Goal: Task Accomplishment & Management: Complete application form

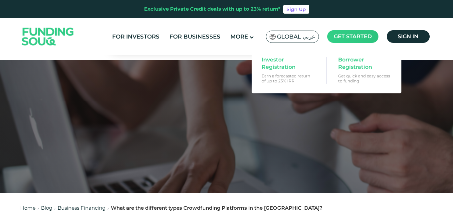
click at [349, 39] on span "Get started" at bounding box center [353, 36] width 38 height 6
click at [377, 65] on span "Borrower Registration" at bounding box center [363, 63] width 51 height 15
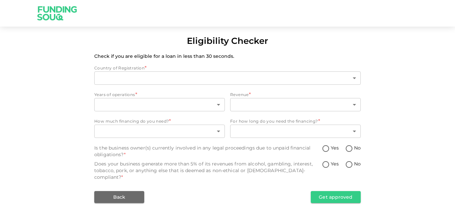
type input "1"
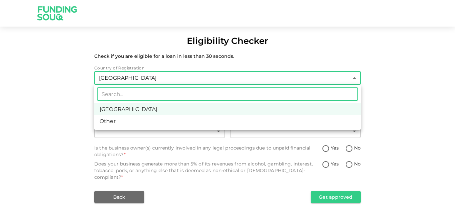
click at [151, 84] on body "Eligibility Checker Check if you are eligible for a loan in less than 30 second…" at bounding box center [227, 106] width 455 height 213
click at [151, 84] on div at bounding box center [227, 106] width 455 height 213
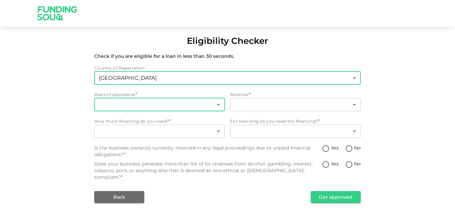
click at [145, 104] on body "Eligibility Checker Check if you are eligible for a loan in less than 30 second…" at bounding box center [227, 106] width 455 height 213
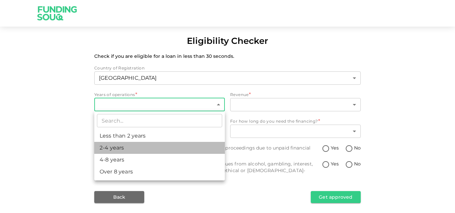
click at [137, 144] on li "2-4 years" at bounding box center [159, 148] width 131 height 12
type input "2"
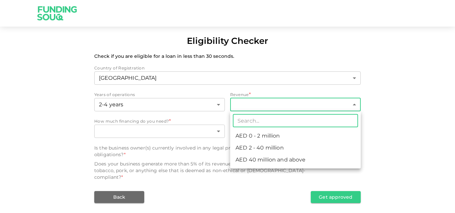
click at [233, 106] on body "Eligibility Checker Check if you are eligible for a loan in less than 30 second…" at bounding box center [227, 106] width 455 height 213
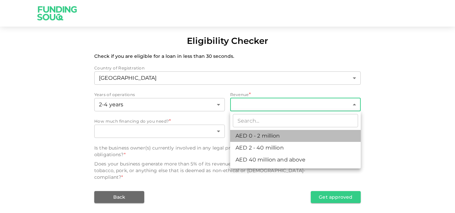
click at [256, 135] on li "AED 0 - 2 million" at bounding box center [295, 136] width 131 height 12
type input "1"
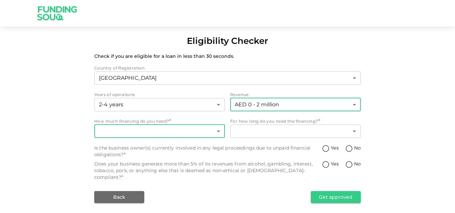
click at [211, 132] on body "Eligibility Checker Check if you are eligible for a loan in less than 30 second…" at bounding box center [227, 106] width 455 height 213
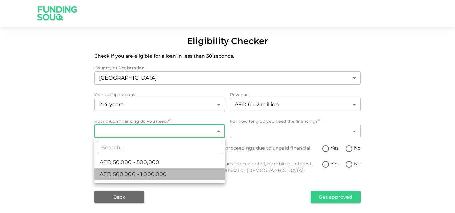
click at [179, 173] on li "AED 500,000 - 1,000,000" at bounding box center [159, 175] width 131 height 12
type input "2"
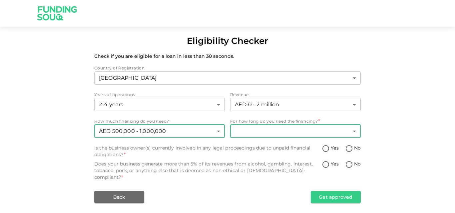
click at [244, 137] on body "Eligibility Checker Check if you are eligible for a loan in less than 30 second…" at bounding box center [227, 106] width 455 height 213
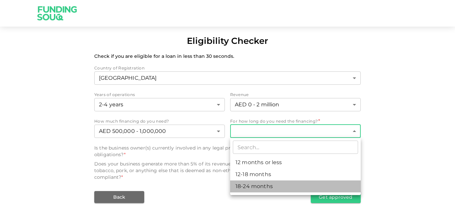
click at [257, 185] on li "18-24 months" at bounding box center [295, 187] width 131 height 12
type input "3"
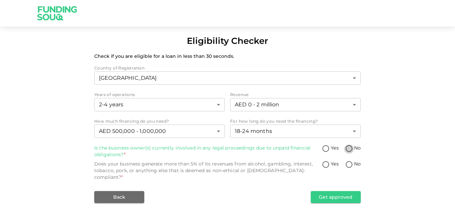
click at [349, 150] on input "No" at bounding box center [349, 149] width 10 height 9
radio input "true"
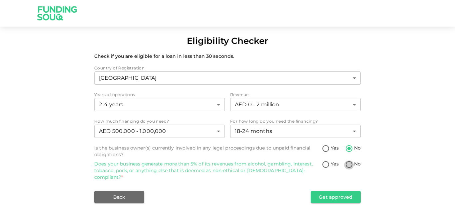
click at [349, 164] on input "No" at bounding box center [349, 165] width 10 height 9
radio input "true"
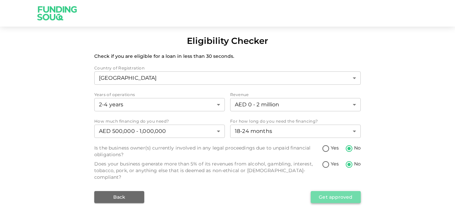
click at [321, 195] on button "Get approved" at bounding box center [336, 197] width 50 height 12
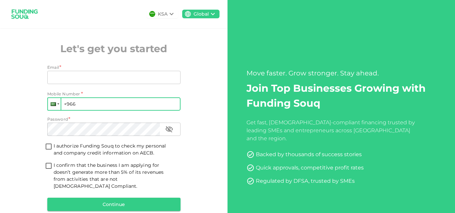
click at [57, 105] on div at bounding box center [54, 104] width 13 height 12
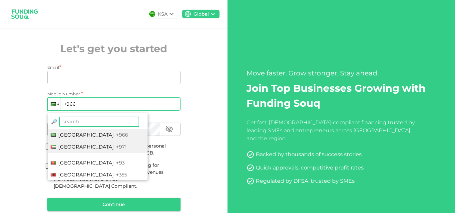
click at [77, 146] on span "[GEOGRAPHIC_DATA]" at bounding box center [86, 147] width 56 height 6
type input "+971"
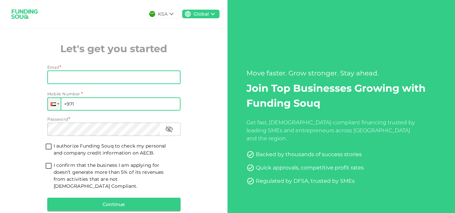
click at [71, 73] on input "Email" at bounding box center [110, 77] width 126 height 13
click at [94, 105] on input "+971" at bounding box center [113, 104] width 133 height 13
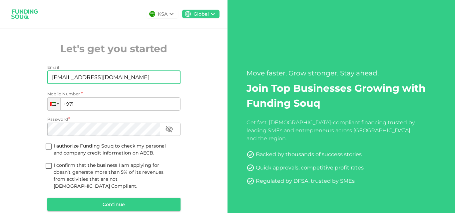
drag, startPoint x: 69, startPoint y: 76, endPoint x: 20, endPoint y: 83, distance: 50.2
click at [20, 83] on div "KSA Global Let's get you started Email Email waqas@sourcevehicle.com Email Mobi…" at bounding box center [113, 123] width 227 height 246
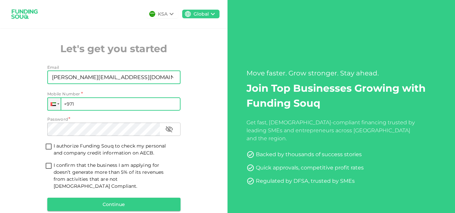
type input "shakeeb@sourcevehicle.com"
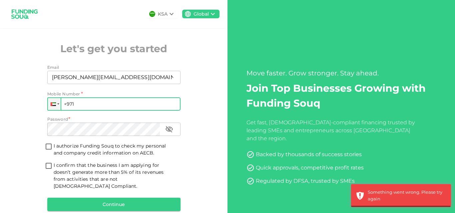
click at [100, 109] on input "+971" at bounding box center [113, 104] width 133 height 13
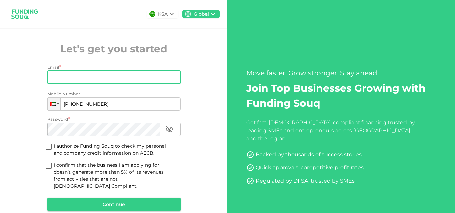
type input "[PHONE_NUMBER]"
click at [93, 75] on input "Email" at bounding box center [110, 77] width 126 height 13
type input "[PERSON_NAME][EMAIL_ADDRESS][DOMAIN_NAME]"
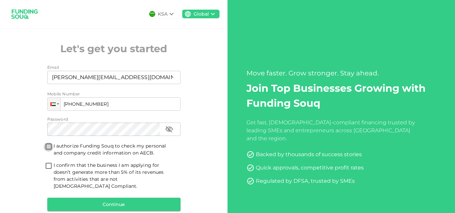
click at [47, 145] on input "I authorize Funding Souq to check my personal and company credit information on…" at bounding box center [49, 147] width 10 height 9
checkbox input "true"
click at [47, 166] on input "I confirm that the business I am applying for doesn’t generate more than 5% of …" at bounding box center [49, 166] width 10 height 9
checkbox input "true"
click at [145, 198] on button "Continue" at bounding box center [113, 204] width 133 height 13
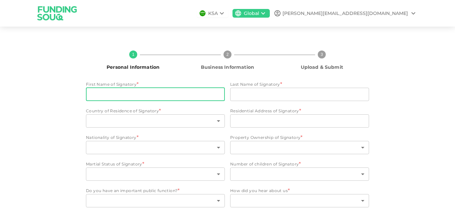
click at [134, 91] on input "First Name of Signatory" at bounding box center [155, 94] width 139 height 13
type input "Shakeeb"
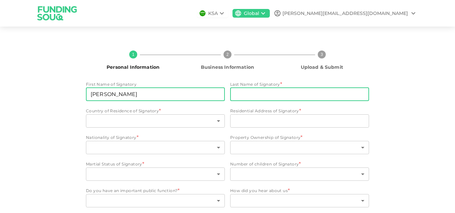
click at [241, 96] on input "Last Name of Signatory" at bounding box center [299, 94] width 139 height 13
type input "Anwar"
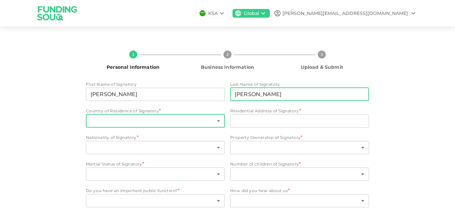
click at [129, 119] on body "KSA Global shakeeb@sourcevehicle.com 1 Personal Information 2 Business Informat…" at bounding box center [227, 106] width 455 height 213
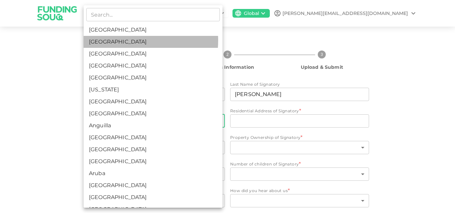
click at [125, 41] on li "United Arab Emirates" at bounding box center [153, 42] width 139 height 12
type input "2"
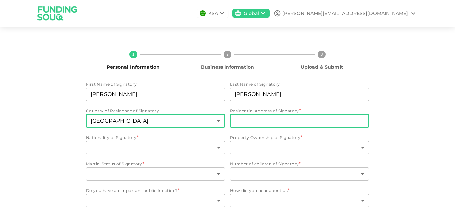
click at [259, 125] on input "Residential Address of Signatory" at bounding box center [299, 121] width 139 height 13
click at [394, 67] on div "1 Personal Information 2 Business Information 3 Upload & Submit First Name of S…" at bounding box center [228, 137] width 380 height 184
click at [241, 119] on input "Residential Address of Signatory" at bounding box center [299, 121] width 139 height 13
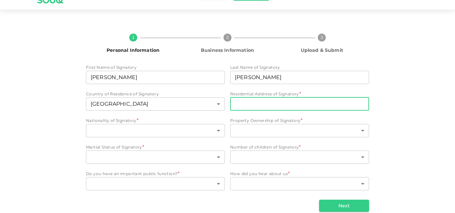
scroll to position [26, 0]
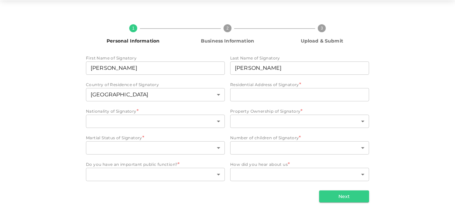
click at [77, 124] on div "1 Personal Information 2 Business Information 3 Upload & Submit First Name of S…" at bounding box center [228, 111] width 380 height 184
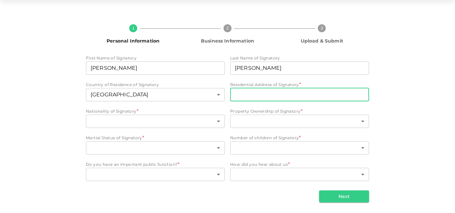
click at [252, 96] on input "Residential Address of Signatory" at bounding box center [299, 94] width 139 height 13
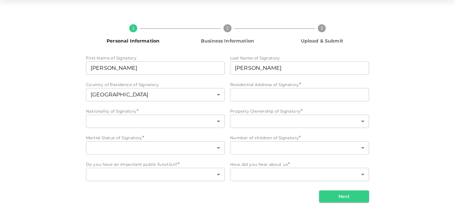
click at [208, 109] on div "Nationality of Signatory *" at bounding box center [155, 111] width 139 height 7
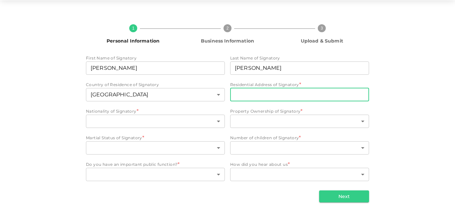
click at [240, 98] on input "Residential Address of Signatory" at bounding box center [299, 94] width 139 height 13
click at [79, 106] on div "1 Personal Information 2 Business Information 3 Upload & Submit First Name of S…" at bounding box center [228, 111] width 380 height 184
click at [255, 97] on input "Residential Address of Signatory" at bounding box center [299, 94] width 139 height 13
click at [165, 125] on body "KSA Global shakeeb@sourcevehicle.com 1 Personal Information 2 Business Informat…" at bounding box center [227, 106] width 455 height 213
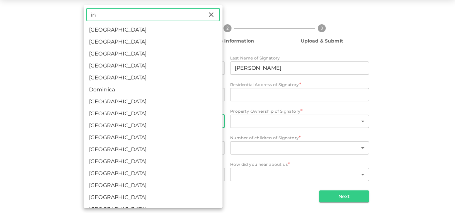
type input "in"
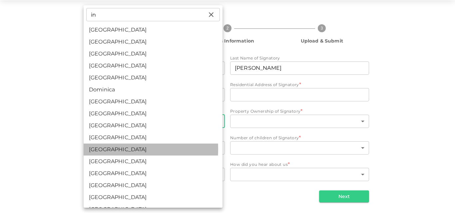
click at [110, 150] on li "India" at bounding box center [153, 150] width 139 height 12
type input "88"
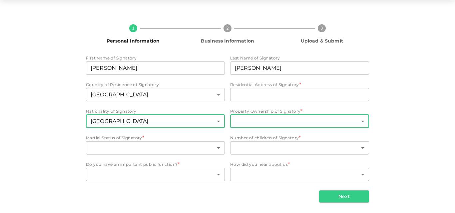
click at [256, 120] on body "KSA Global shakeeb@sourcevehicle.com 1 Personal Information 2 Business Informat…" at bounding box center [227, 106] width 455 height 213
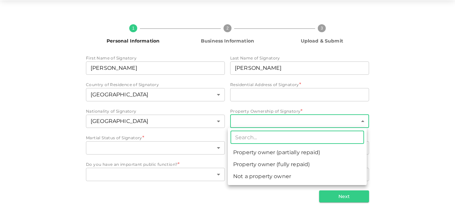
click at [266, 177] on li "Not a property owner" at bounding box center [297, 177] width 139 height 12
type input "3"
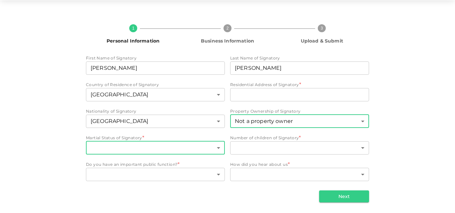
click at [167, 150] on body "KSA Global shakeeb@sourcevehicle.com 1 Personal Information 2 Business Informat…" at bounding box center [227, 106] width 455 height 213
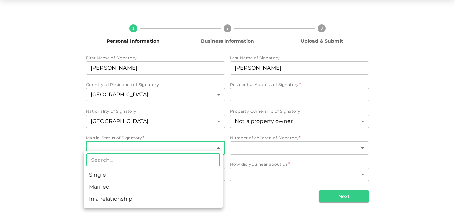
click at [150, 185] on li "Married" at bounding box center [153, 187] width 139 height 12
type input "2"
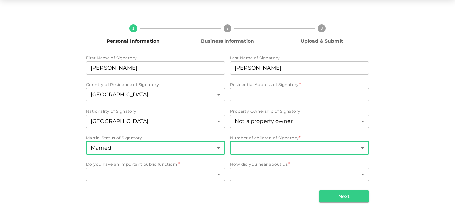
click at [259, 143] on body "KSA Global shakeeb@sourcevehicle.com 1 Personal Information 2 Business Informat…" at bounding box center [227, 106] width 455 height 213
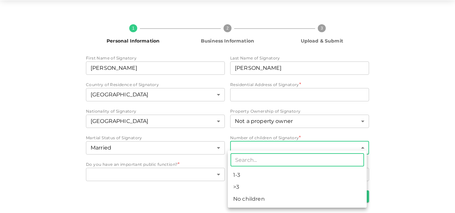
click at [247, 171] on li "1-3" at bounding box center [297, 175] width 139 height 12
type input "1"
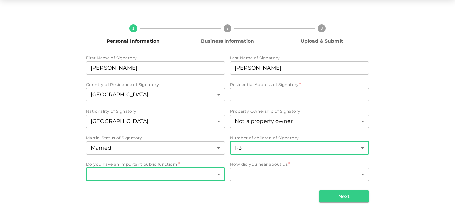
click at [198, 171] on body "KSA Global shakeeb@sourcevehicle.com 1 Personal Information 2 Business Informat…" at bounding box center [227, 106] width 455 height 213
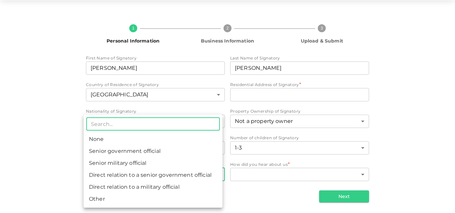
click at [110, 136] on li "None" at bounding box center [153, 140] width 139 height 12
type input "1"
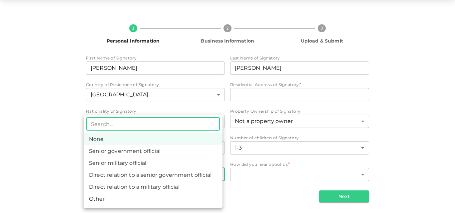
click at [215, 174] on body "KSA Global shakeeb@sourcevehicle.com 1 Personal Information 2 Business Informat…" at bounding box center [227, 106] width 455 height 213
click at [284, 166] on div at bounding box center [227, 106] width 455 height 213
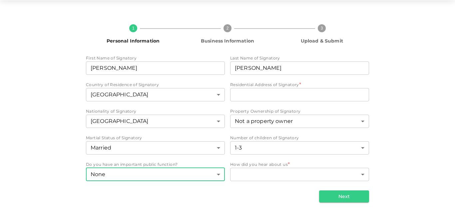
click at [282, 172] on body "KSA Global shakeeb@sourcevehicle.com 1 Personal Information 2 Business Informat…" at bounding box center [227, 106] width 455 height 213
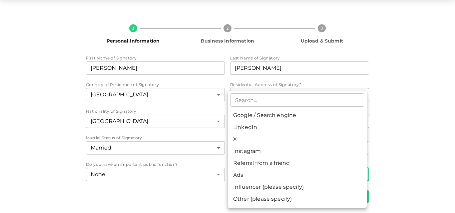
click at [191, 190] on div at bounding box center [227, 106] width 455 height 213
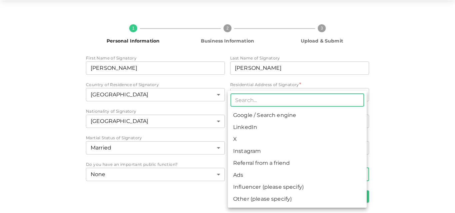
click at [268, 177] on body "KSA Global shakeeb@sourcevehicle.com 1 Personal Information 2 Business Informat…" at bounding box center [227, 106] width 455 height 213
click at [257, 117] on li "Google / Search engine" at bounding box center [297, 116] width 139 height 12
type input "1"
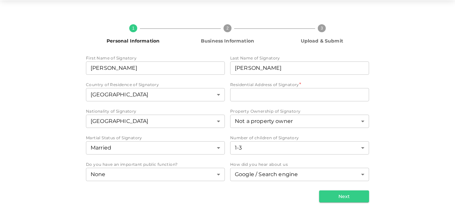
click at [412, 149] on div "1 Personal Information 2 Business Information 3 Upload & Submit First Name of S…" at bounding box center [228, 111] width 380 height 184
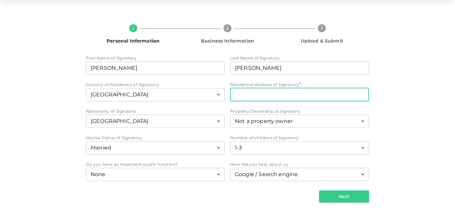
click at [274, 97] on input "Residential Address of Signatory" at bounding box center [299, 94] width 139 height 13
type input "Hashim Tower, Al Majaz 1, Sharjah, UAE"
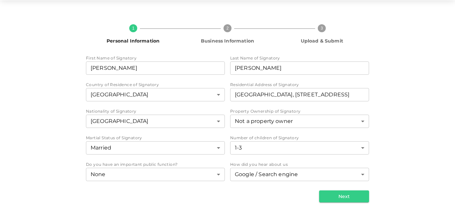
click at [418, 89] on div "1 Personal Information 2 Business Information 3 Upload & Submit First Name of S…" at bounding box center [227, 110] width 455 height 205
click at [349, 194] on button "Next" at bounding box center [344, 197] width 50 height 12
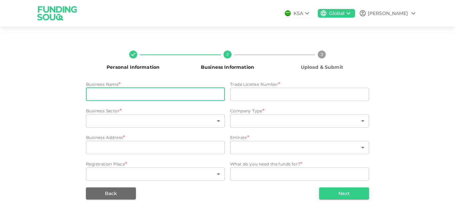
click at [170, 96] on input "businessName" at bounding box center [155, 94] width 139 height 13
type input "S V Global LLC FZ"
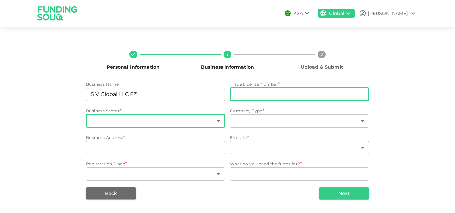
click at [189, 119] on body "KSA Global Shakeeb Personal Information 2 Business Information 3 Upload & Submi…" at bounding box center [227, 106] width 455 height 213
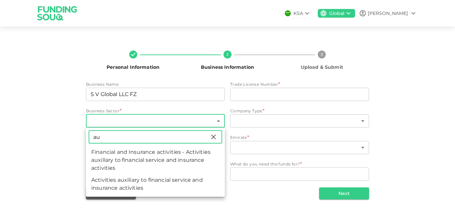
type input "a"
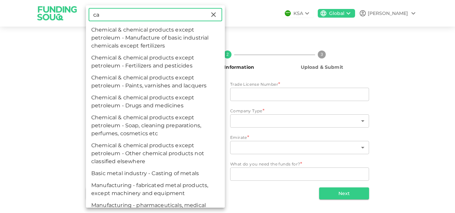
type input "c"
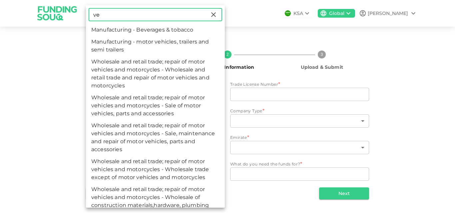
type input "ve"
click at [197, 72] on li "Wholesale and retail trade; repair of motor vehicles and motorcycles - Wholesal…" at bounding box center [155, 74] width 139 height 36
type input "61"
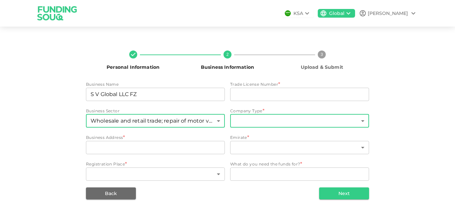
click at [243, 123] on body "KSA Global Shakeeb Personal Information 2 Business Information 3 Upload & Submi…" at bounding box center [227, 106] width 455 height 213
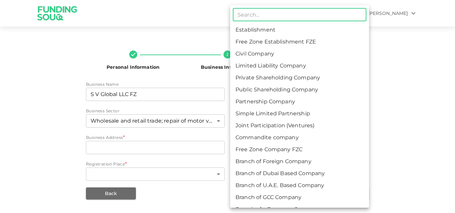
scroll to position [10, 0]
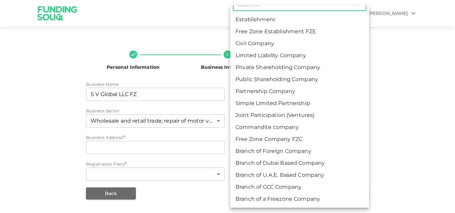
click at [282, 137] on li "Free Zone Company FZC" at bounding box center [299, 140] width 139 height 12
type input "11"
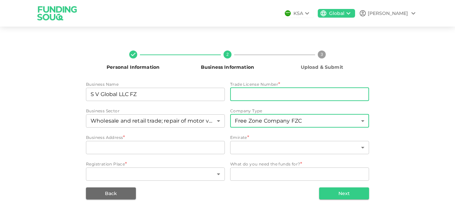
click at [276, 96] on input "tradeLicenseNumber" at bounding box center [299, 94] width 139 height 13
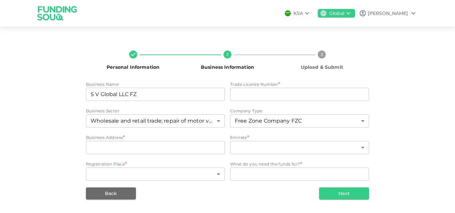
click at [364, 71] on div "Personal Information 2 Business Information 3 Upload & Submit Business Name bus…" at bounding box center [227, 122] width 283 height 155
click at [124, 188] on button "Back" at bounding box center [111, 194] width 50 height 12
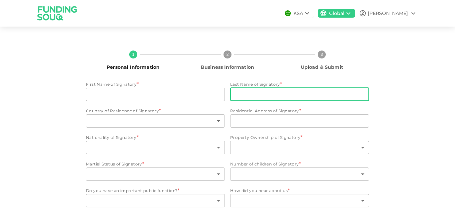
type input "Shakeeb"
type input "Anwar"
type input "2"
type input "Hashim Tower, Al Majaz 1, Sharjah, UAE"
type input "88"
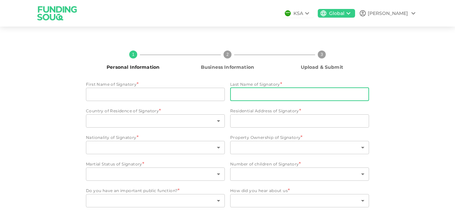
type input "3"
type input "2"
type input "1"
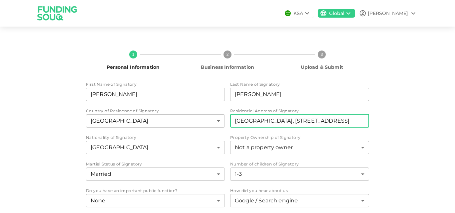
drag, startPoint x: 342, startPoint y: 123, endPoint x: 237, endPoint y: 126, distance: 104.9
click at [237, 126] on input "Hashim Tower, Al Majaz 1, Sharjah, UAE" at bounding box center [299, 121] width 139 height 13
type input "H"
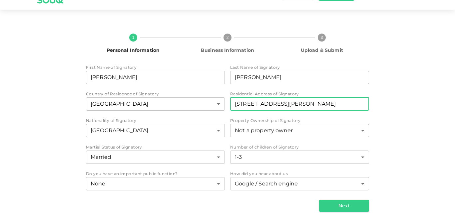
scroll to position [26, 0]
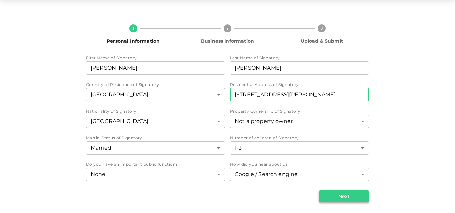
type input "306 Hashim Tower, Al Majaz 1, King Faisal Street, Sharjah, UAE"
click at [344, 193] on button "Next" at bounding box center [344, 197] width 50 height 12
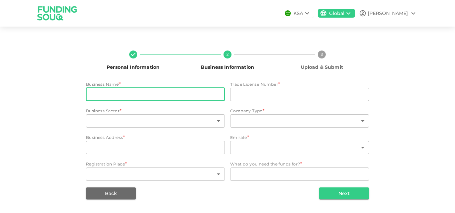
click at [156, 94] on input "businessName" at bounding box center [155, 94] width 139 height 13
type input "S V Global LLC FZ"
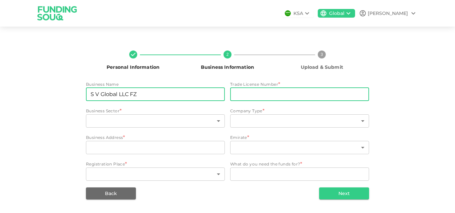
click at [257, 97] on input "tradeLicenseNumber" at bounding box center [299, 94] width 139 height 13
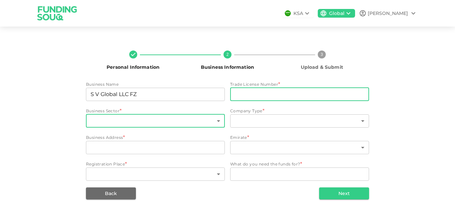
click at [149, 124] on body "KSA Global Shakeeb Personal Information 2 Business Information 3 Upload & Submi…" at bounding box center [227, 106] width 455 height 213
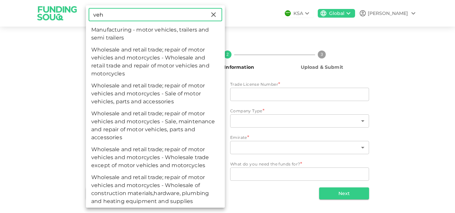
type input "veh"
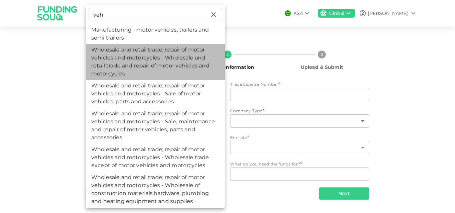
click at [156, 66] on li "Wholesale and retail trade; repair of motor vehicles and motorcycles - Wholesal…" at bounding box center [155, 62] width 139 height 36
type input "61"
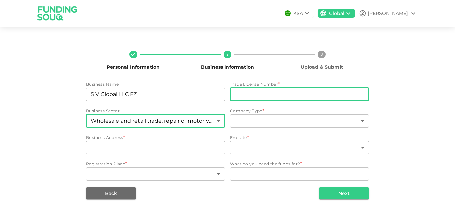
click at [242, 97] on input "tradeLicenseNumber" at bounding box center [299, 94] width 139 height 13
paste input "2204668.01"
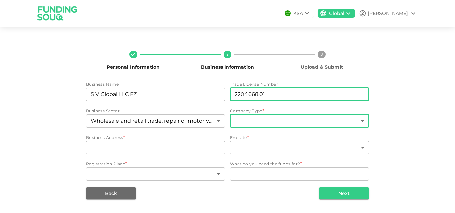
type input "2204668.01"
click at [253, 121] on body "KSA Global Shakeeb Personal Information 2 Business Information 3 Upload & Submi…" at bounding box center [227, 106] width 455 height 213
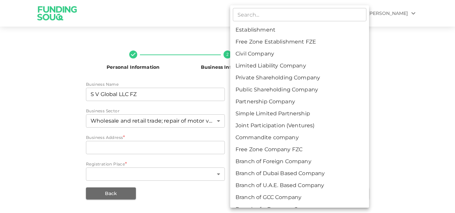
click at [421, 82] on div at bounding box center [227, 106] width 455 height 213
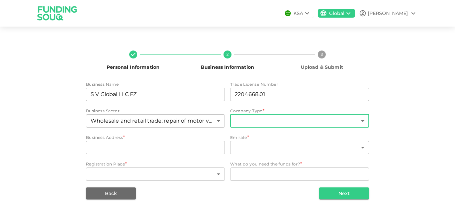
click at [317, 123] on body "KSA Global Shakeeb Personal Information 2 Business Information 3 Upload & Submi…" at bounding box center [227, 106] width 455 height 213
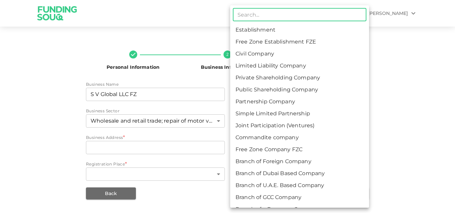
scroll to position [10, 0]
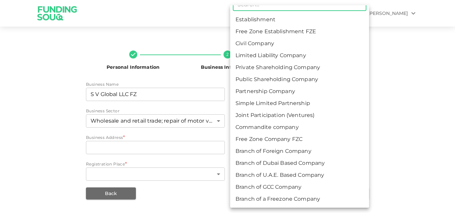
click at [287, 140] on li "Free Zone Company FZC" at bounding box center [299, 140] width 139 height 12
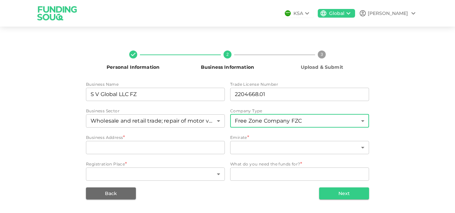
type input "11"
click at [168, 151] on input "businessAddress" at bounding box center [155, 147] width 139 height 13
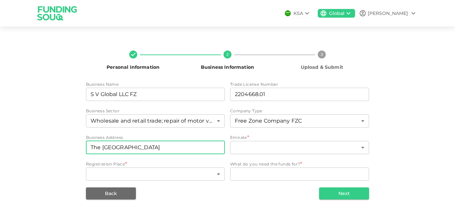
scroll to position [0, 59]
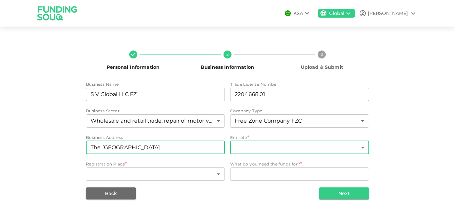
type input "The Meydan Hotel, Grandstand 6th Floor, Meydan Road, Nad Al Sheba"
click at [307, 150] on body "KSA Global Shakeeb Personal Information 2 Business Information 3 Upload & Submi…" at bounding box center [227, 106] width 455 height 213
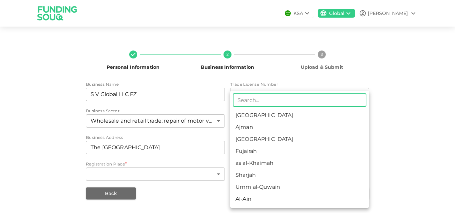
scroll to position [0, 0]
click at [259, 137] on li "Dubai" at bounding box center [299, 140] width 139 height 12
type input "3"
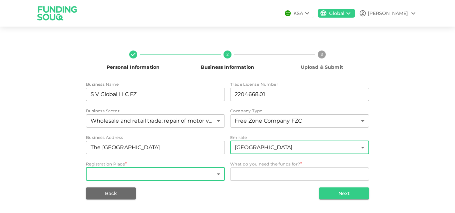
click at [181, 172] on body "KSA Global Shakeeb Personal Information 2 Business Information 3 Upload & Submi…" at bounding box center [227, 106] width 455 height 213
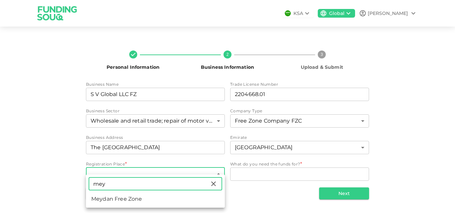
type input "mey"
click at [122, 196] on li "Meydan Free Zone" at bounding box center [155, 199] width 139 height 12
type input "82"
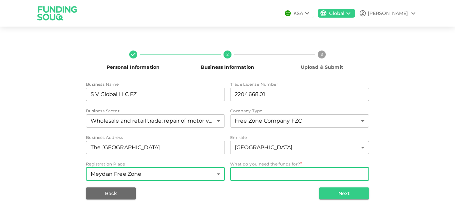
click at [297, 177] on textarea "WhatDoYouNeedFundsFor" at bounding box center [300, 174] width 130 height 8
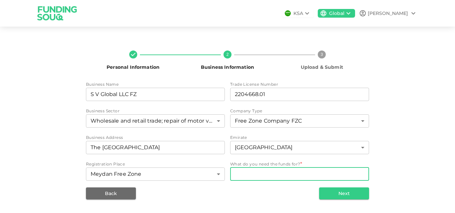
click at [296, 176] on textarea "WhatDoYouNeedFundsFor" at bounding box center [300, 174] width 130 height 8
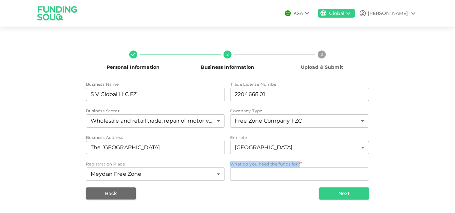
drag, startPoint x: 231, startPoint y: 164, endPoint x: 306, endPoint y: 162, distance: 75.0
click at [306, 162] on div "What do you need the funds for? *" at bounding box center [299, 164] width 139 height 7
copy span "What do you need the funds for?"
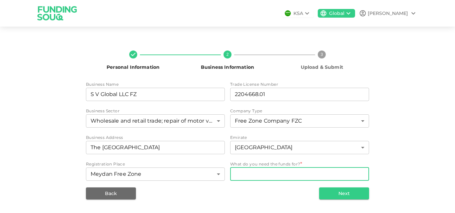
click at [274, 170] on textarea "WhatDoYouNeedFundsFor" at bounding box center [300, 174] width 130 height 8
paste textarea "We need the funds to scale operations, grow our platform, onboard dealerships &…"
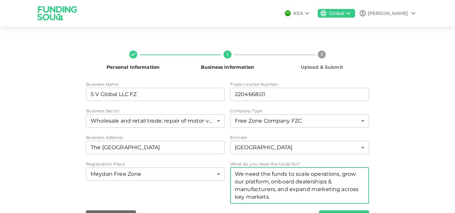
scroll to position [20, 0]
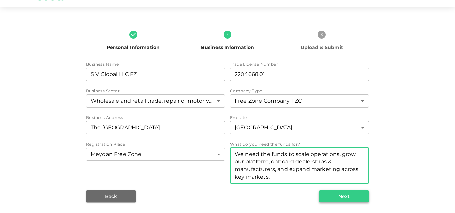
type textarea "We need the funds to scale operations, grow our platform, onboard dealerships &…"
click at [356, 198] on button "Next" at bounding box center [344, 197] width 50 height 12
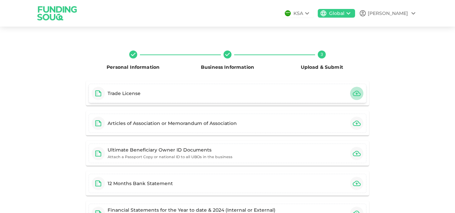
click at [353, 96] on icon "button" at bounding box center [357, 93] width 8 height 5
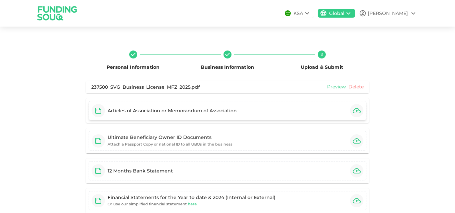
click at [353, 113] on icon "button" at bounding box center [357, 110] width 8 height 5
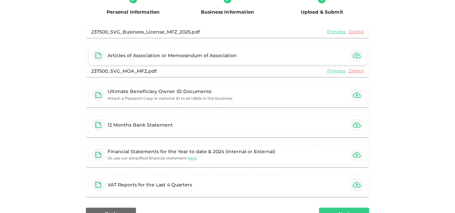
scroll to position [67, 0]
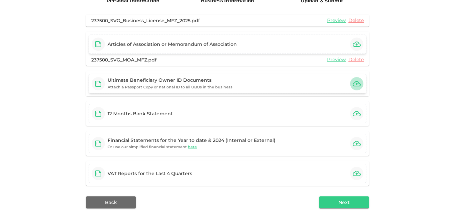
click at [354, 82] on icon "button" at bounding box center [357, 84] width 8 height 8
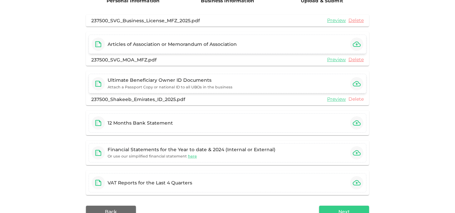
click at [359, 101] on link "Delete" at bounding box center [355, 99] width 15 height 6
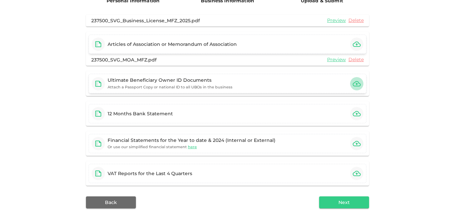
click at [353, 82] on icon "button" at bounding box center [357, 84] width 8 height 8
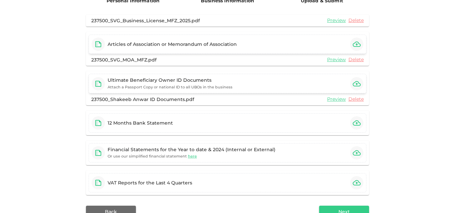
click at [38, 115] on div "Personal Information Business Information 3 Upload & Submit 237500_SVG_Business…" at bounding box center [228, 112] width 380 height 266
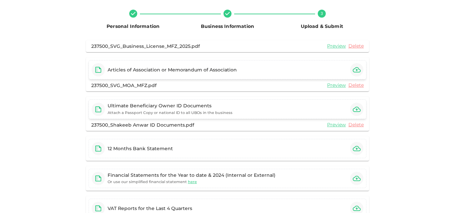
scroll to position [48, 0]
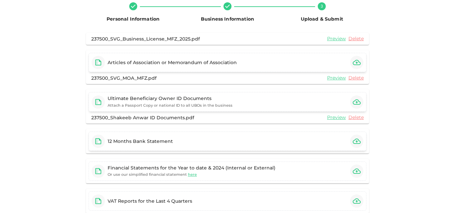
click at [355, 140] on icon "button" at bounding box center [357, 142] width 8 height 8
